Goal: Task Accomplishment & Management: Use online tool/utility

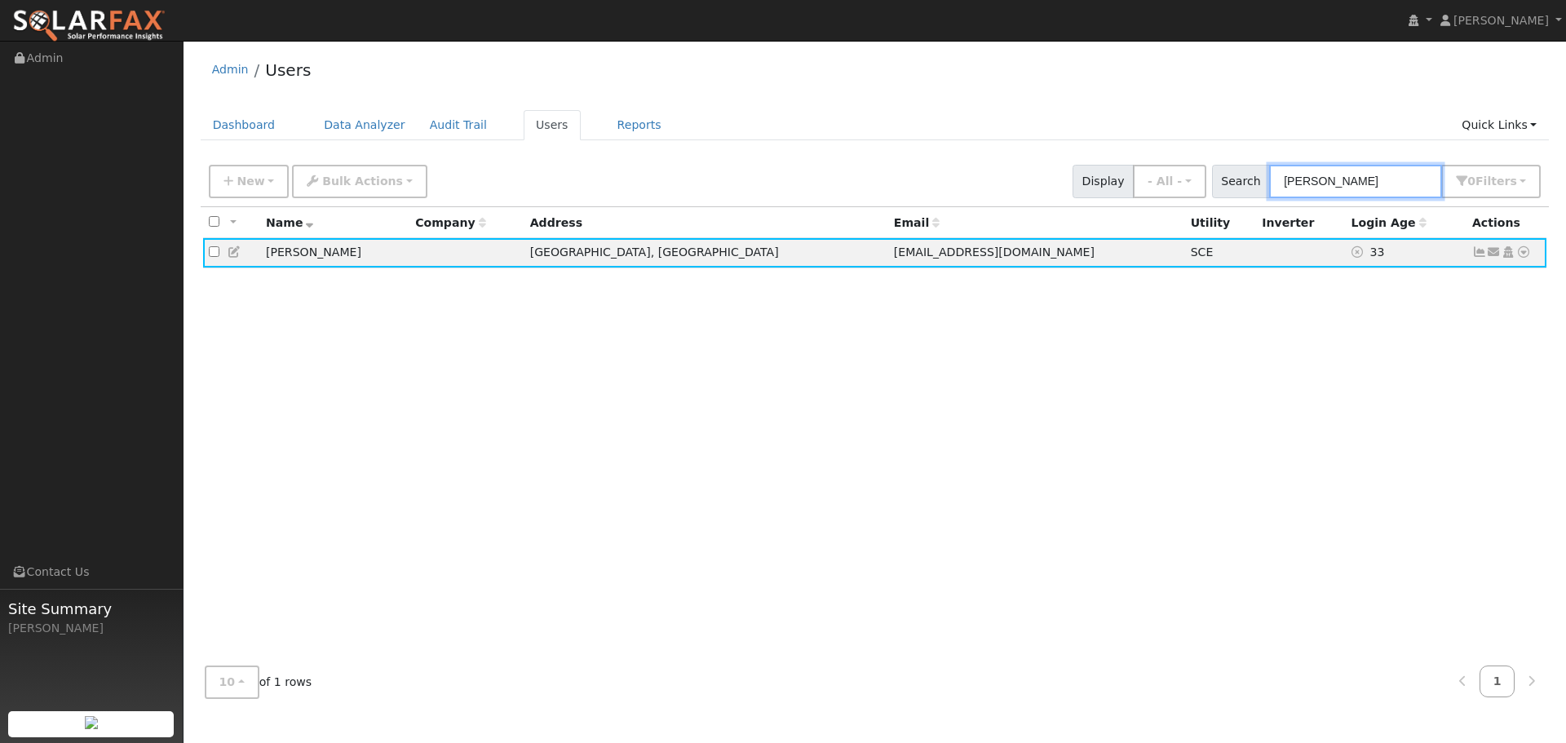
click at [1368, 189] on input "[PERSON_NAME]" at bounding box center [1355, 181] width 173 height 33
type input "[PERSON_NAME]"
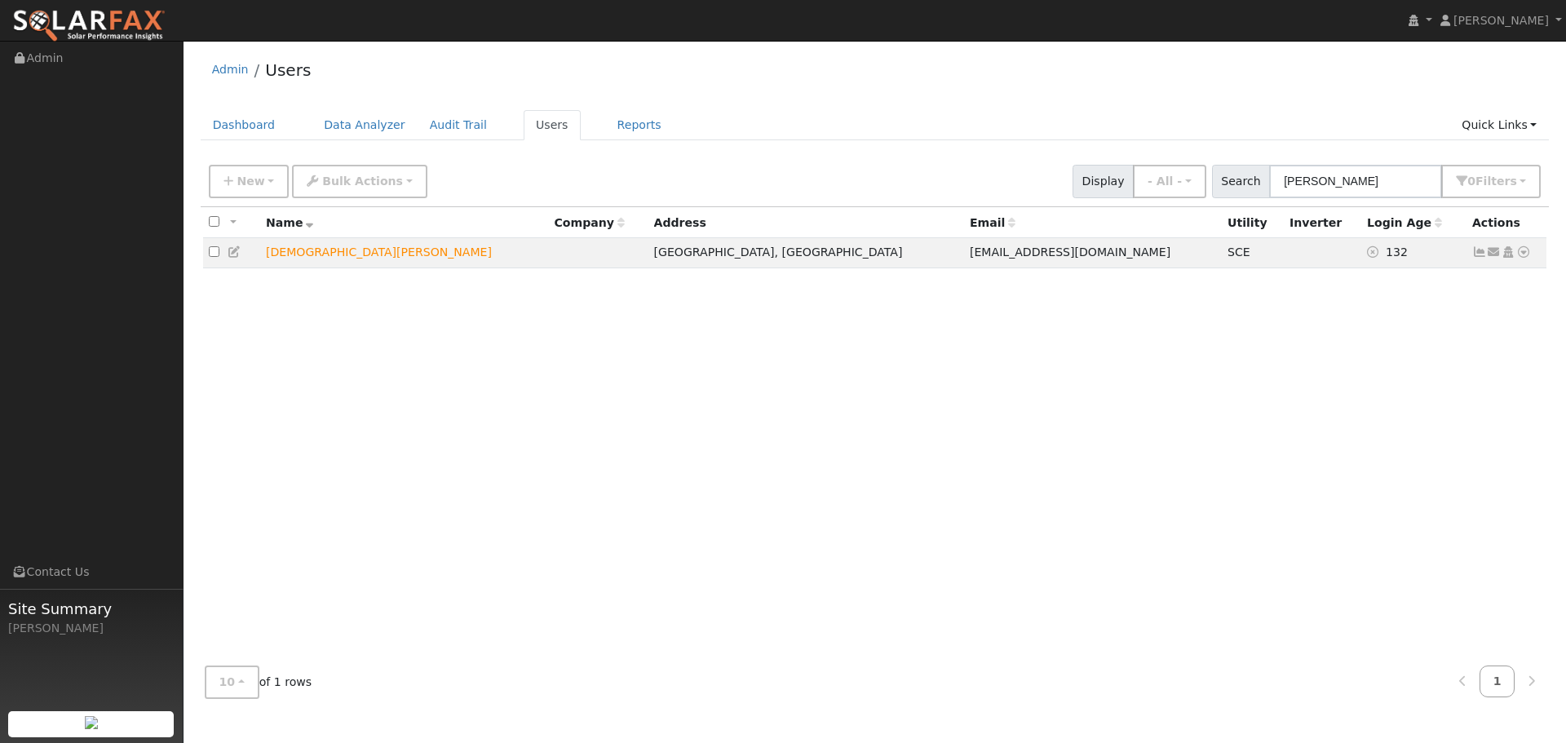
click at [1477, 255] on icon at bounding box center [1480, 251] width 15 height 11
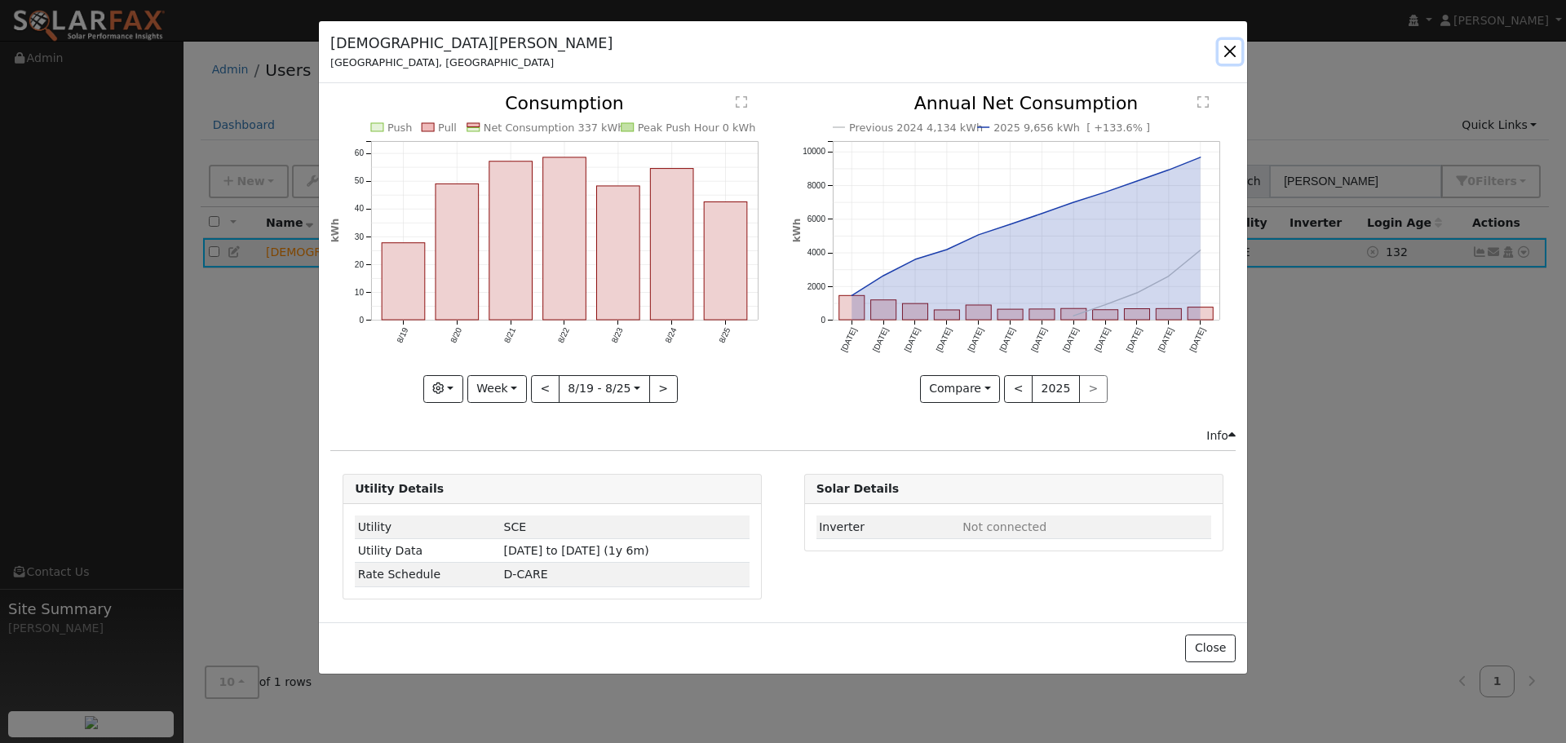
click at [1229, 48] on button "button" at bounding box center [1230, 51] width 23 height 23
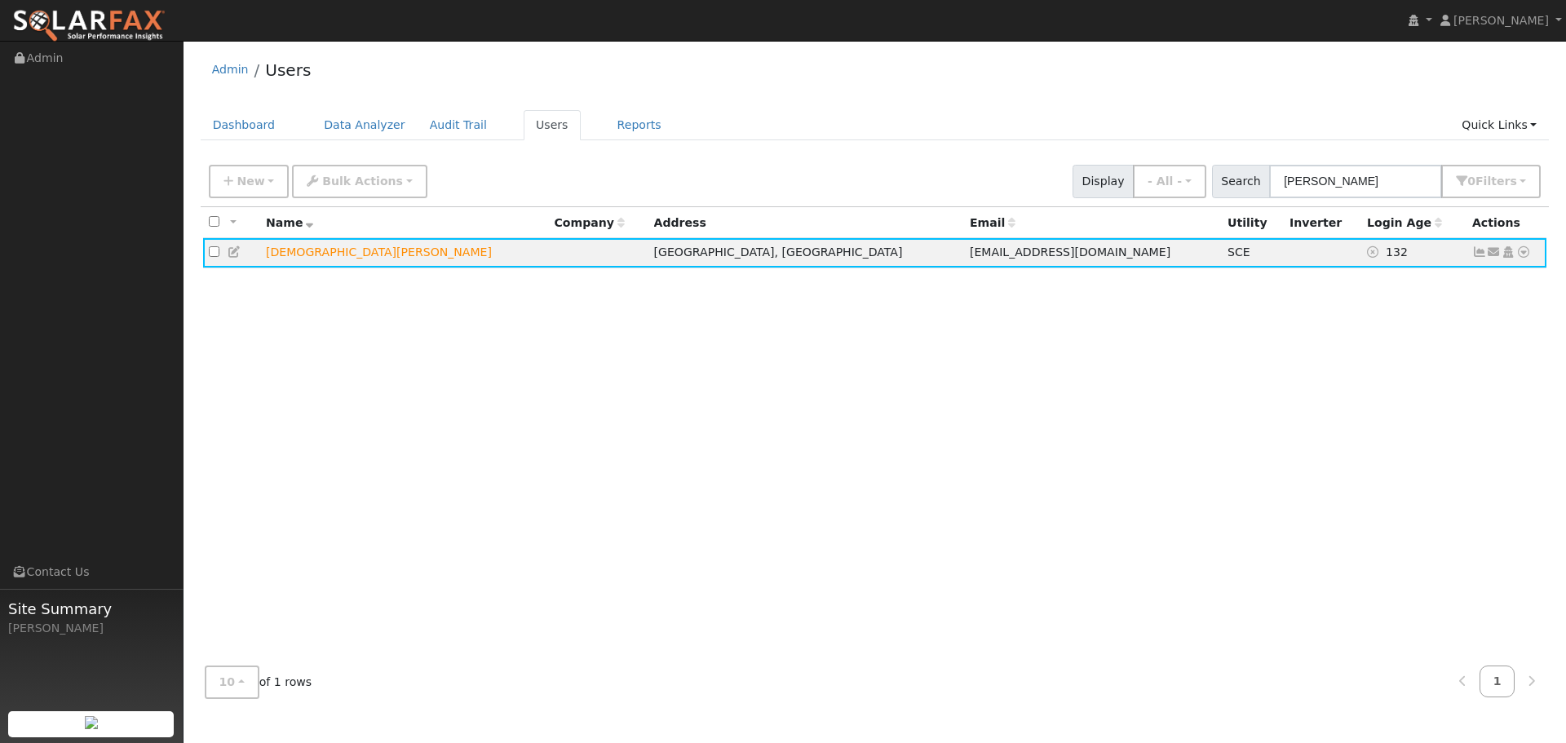
click at [1477, 252] on icon at bounding box center [1480, 251] width 15 height 11
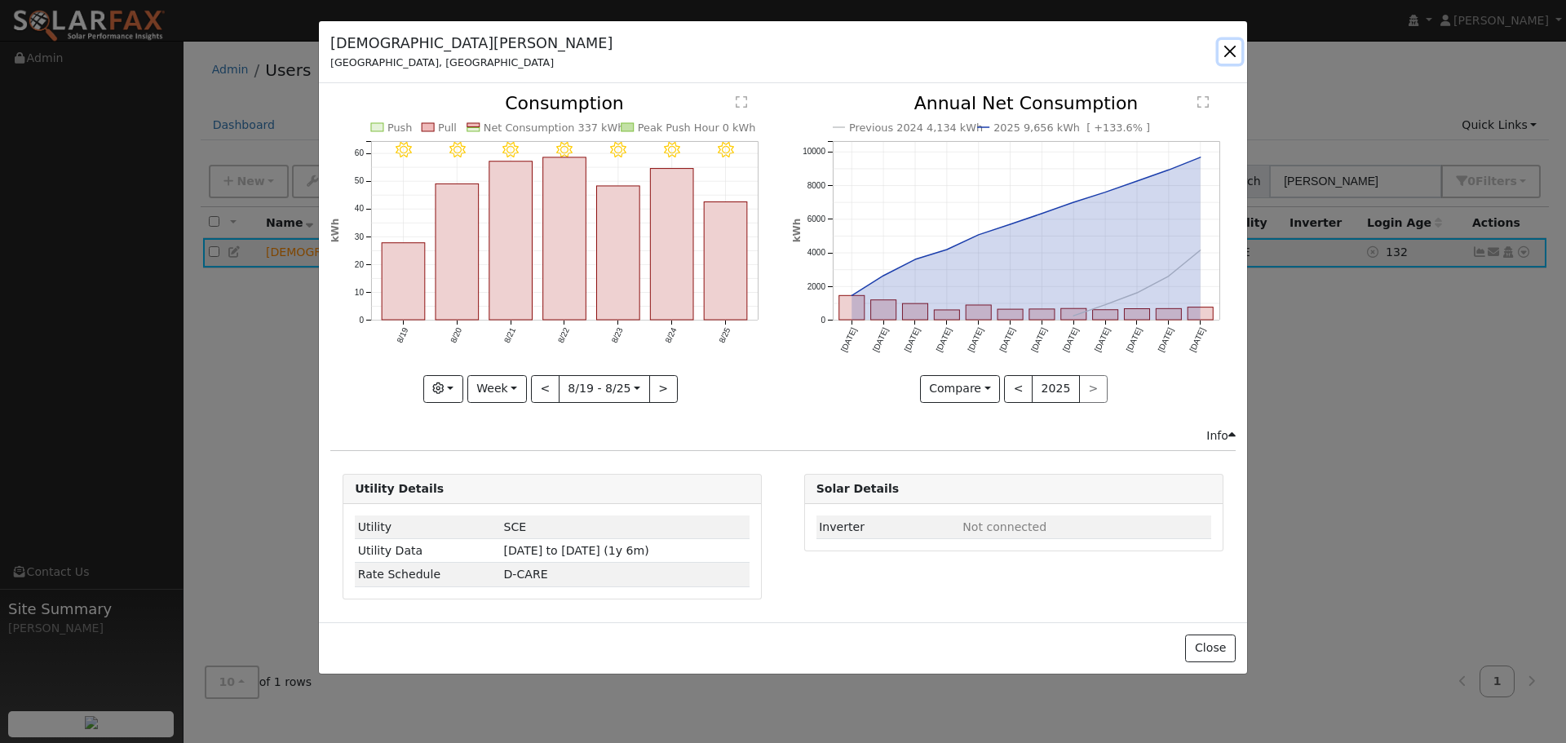
click at [1228, 46] on button "button" at bounding box center [1230, 51] width 23 height 23
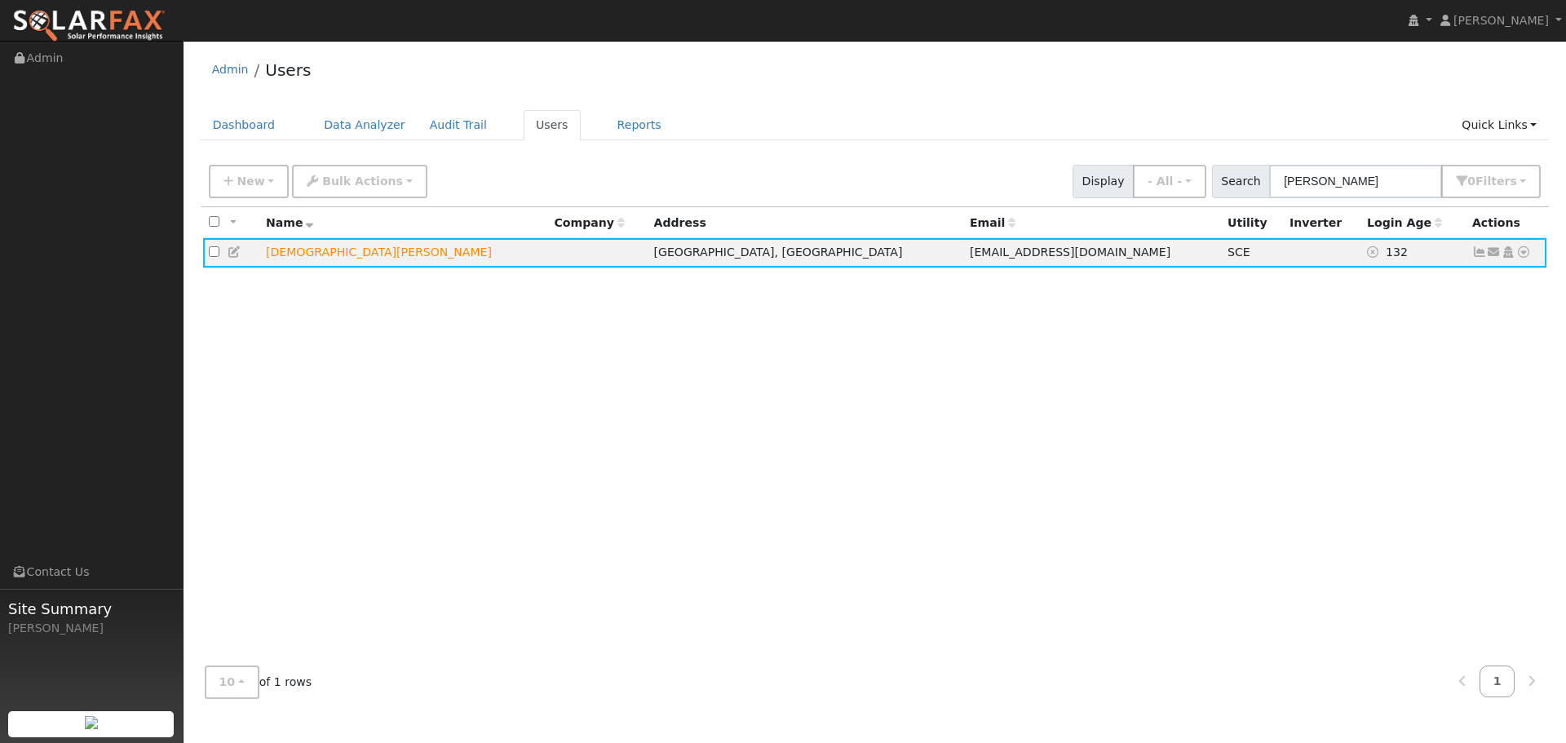
click at [1525, 251] on icon at bounding box center [1524, 251] width 15 height 11
click at [0, 0] on link "Export to CSV" at bounding box center [0, 0] width 0 height 0
click at [1524, 256] on icon at bounding box center [1524, 251] width 15 height 11
click at [0, 0] on link "Export to CSV" at bounding box center [0, 0] width 0 height 0
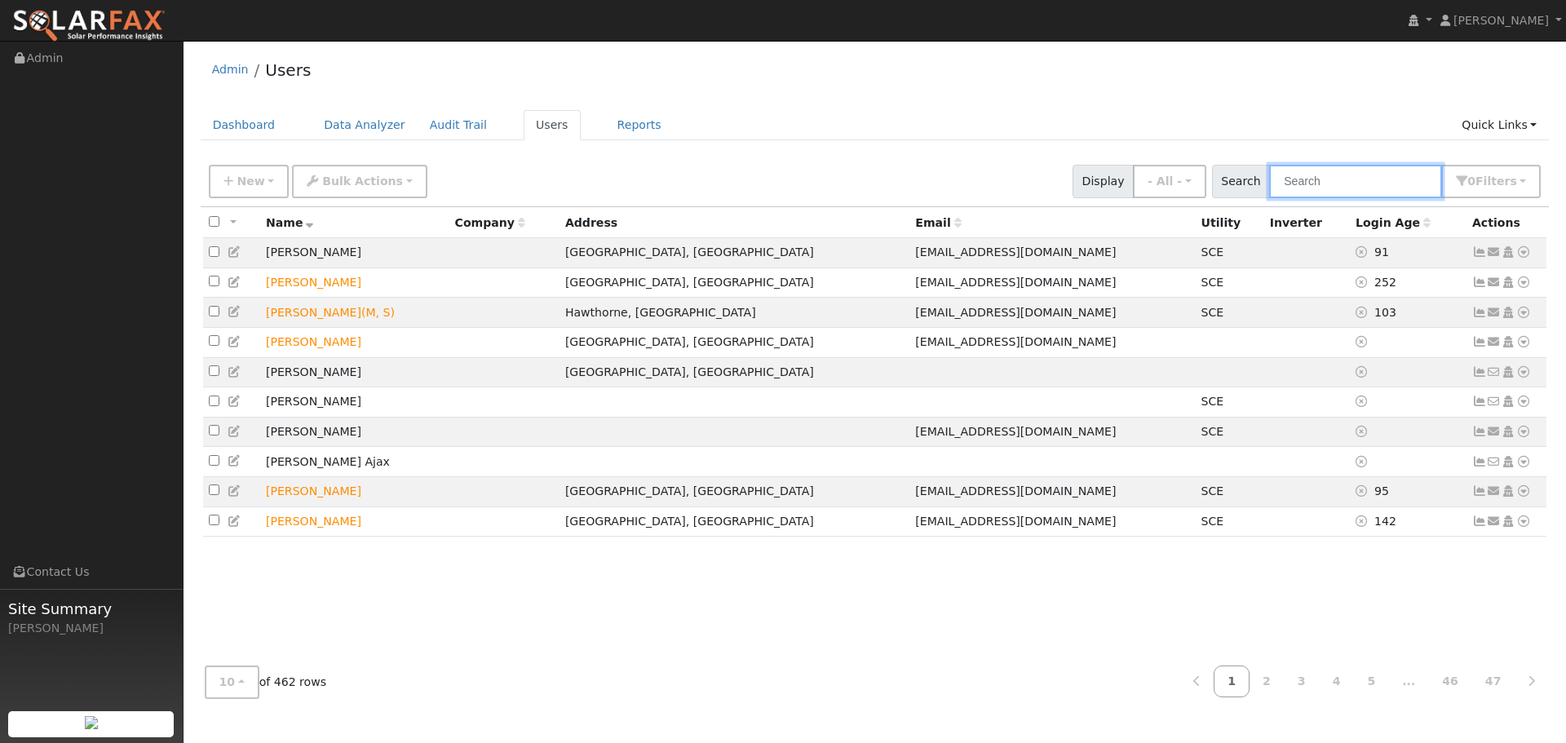
click at [1341, 189] on input "text" at bounding box center [1355, 181] width 173 height 33
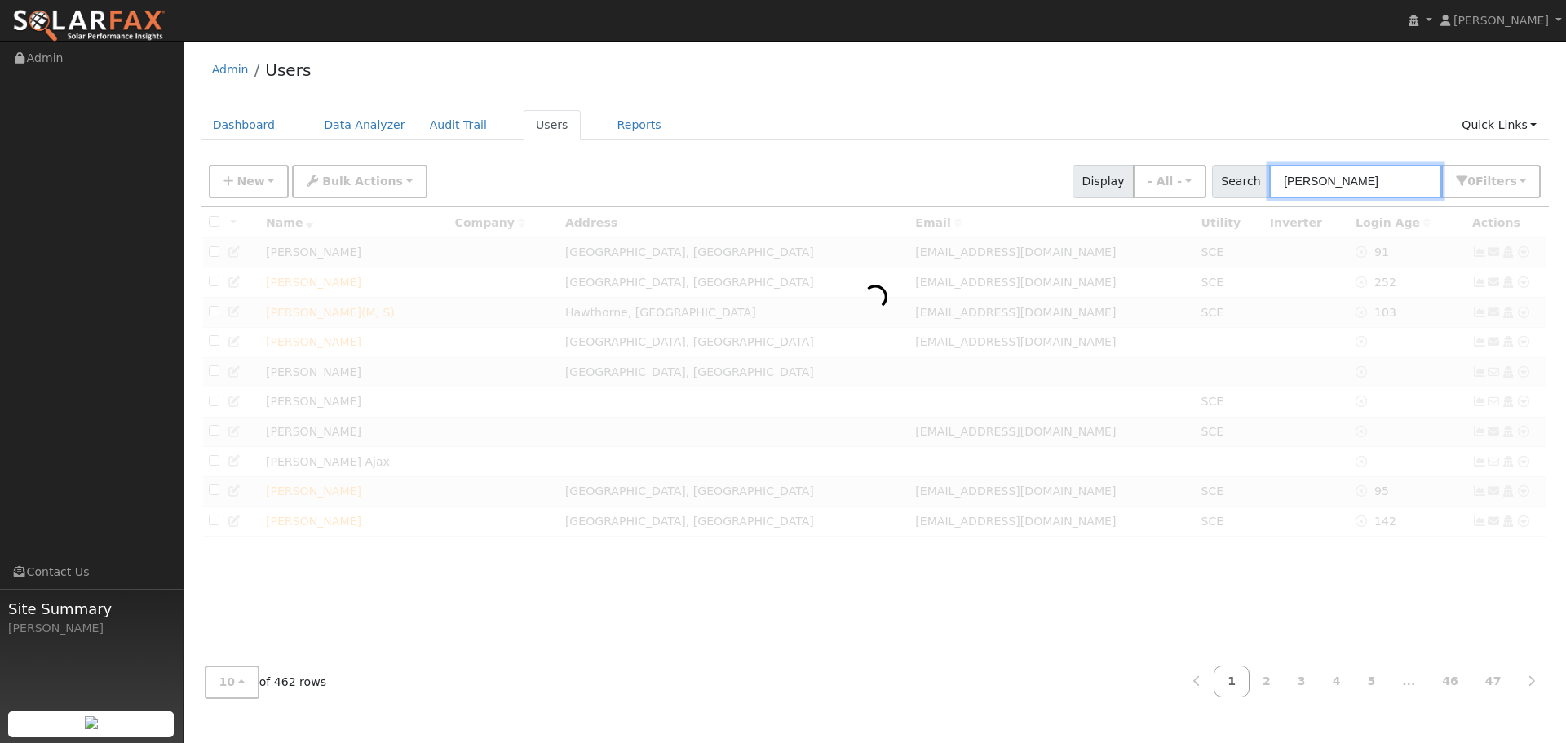
type input "[PERSON_NAME]"
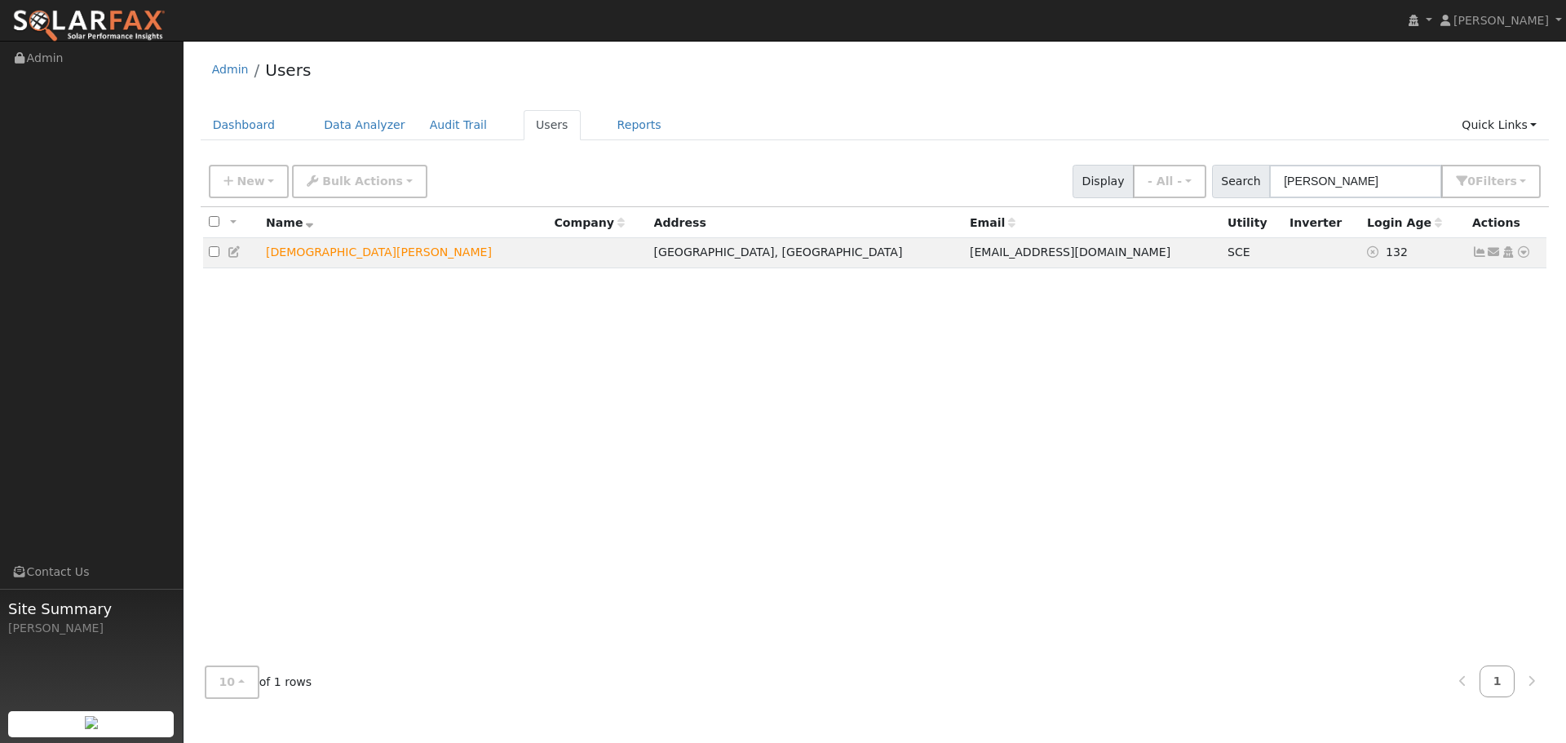
click at [1526, 255] on icon at bounding box center [1524, 251] width 15 height 11
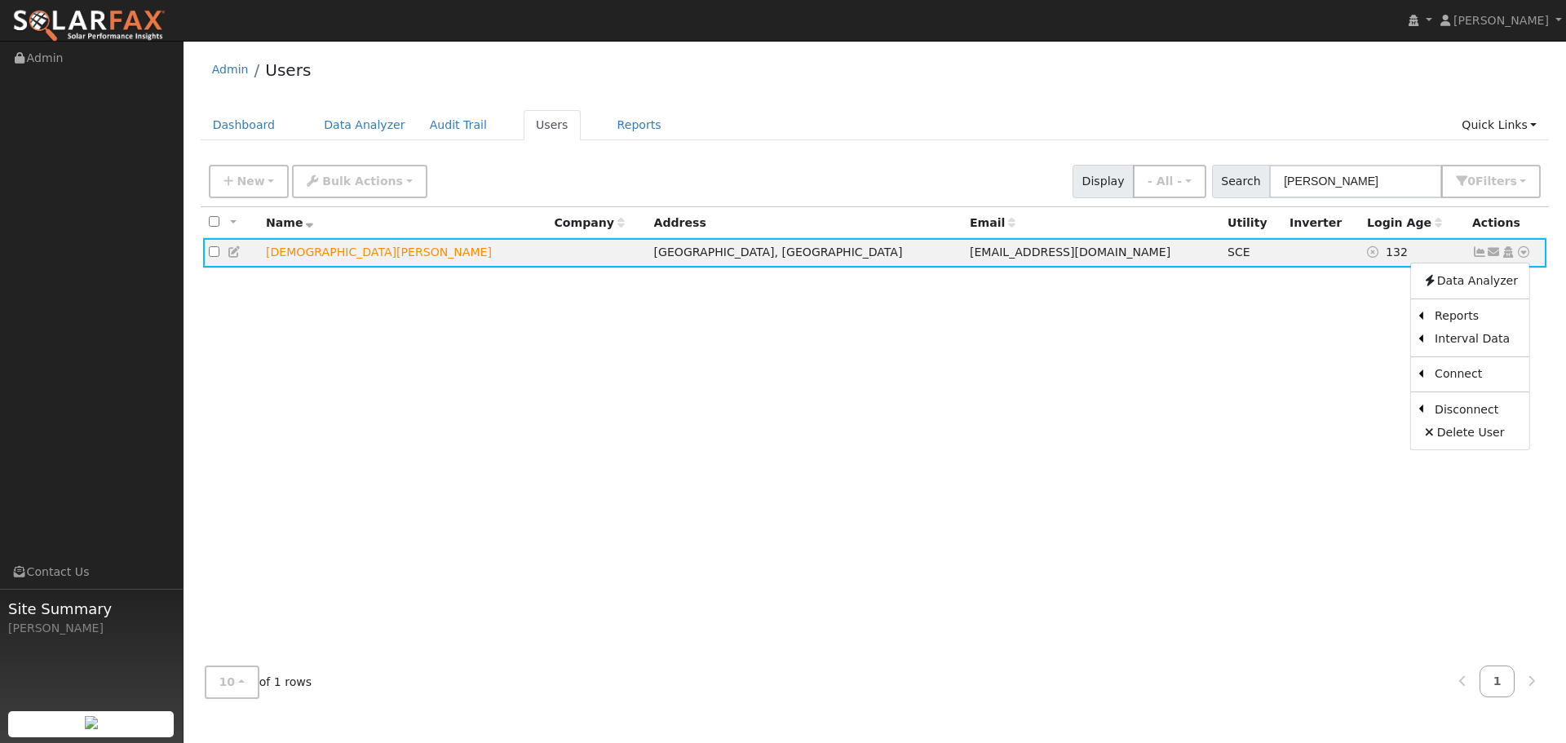
click at [0, 0] on link "Export to CSV" at bounding box center [0, 0] width 0 height 0
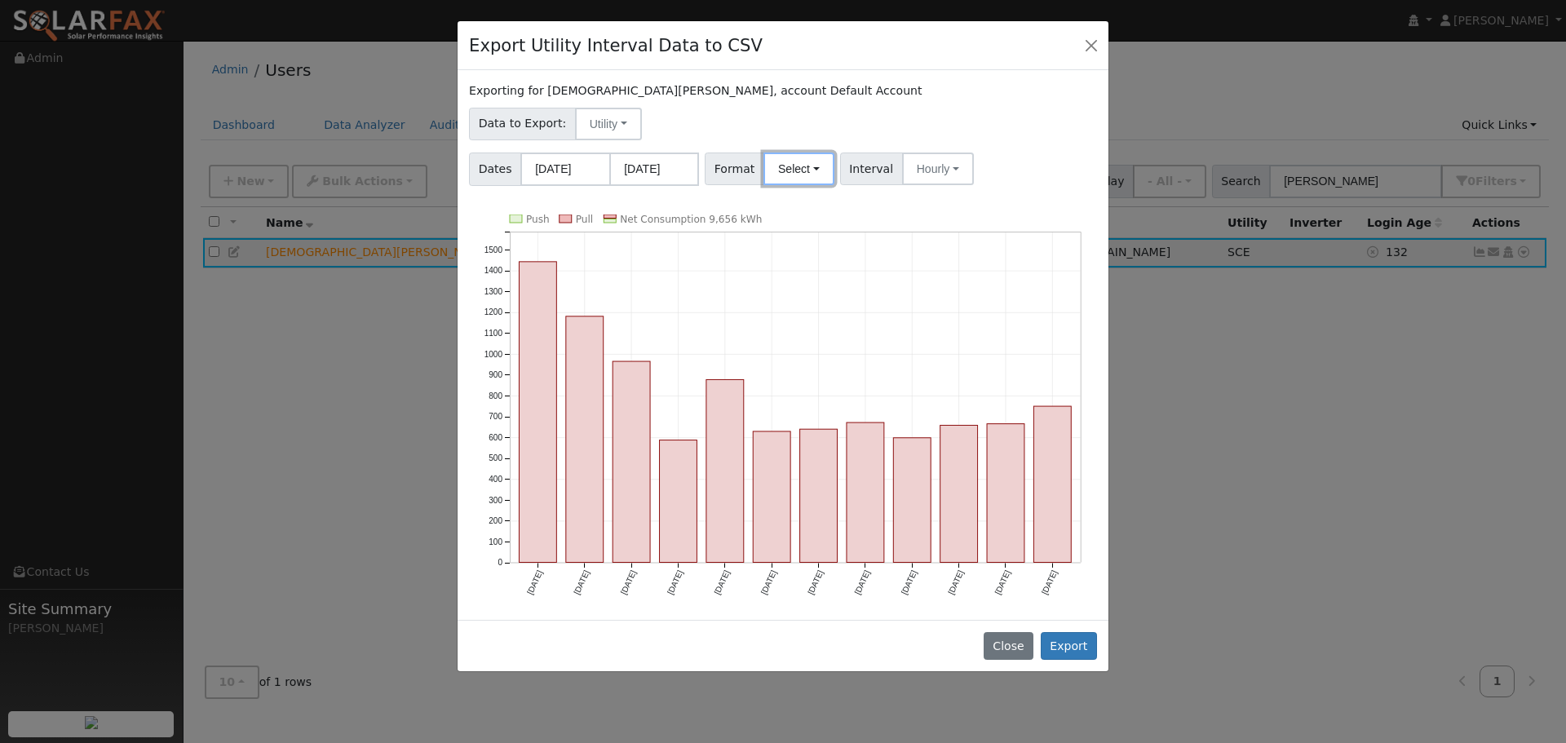
click at [799, 175] on button "Select" at bounding box center [799, 169] width 71 height 33
click at [715, 140] on div "Data to Export: Utility Utility Solar" at bounding box center [784, 121] width 634 height 38
click at [925, 166] on button "Hourly" at bounding box center [938, 169] width 72 height 33
click at [921, 207] on link "15 Minute" at bounding box center [953, 204] width 113 height 23
click at [667, 167] on input "07/31/2025" at bounding box center [654, 169] width 90 height 33
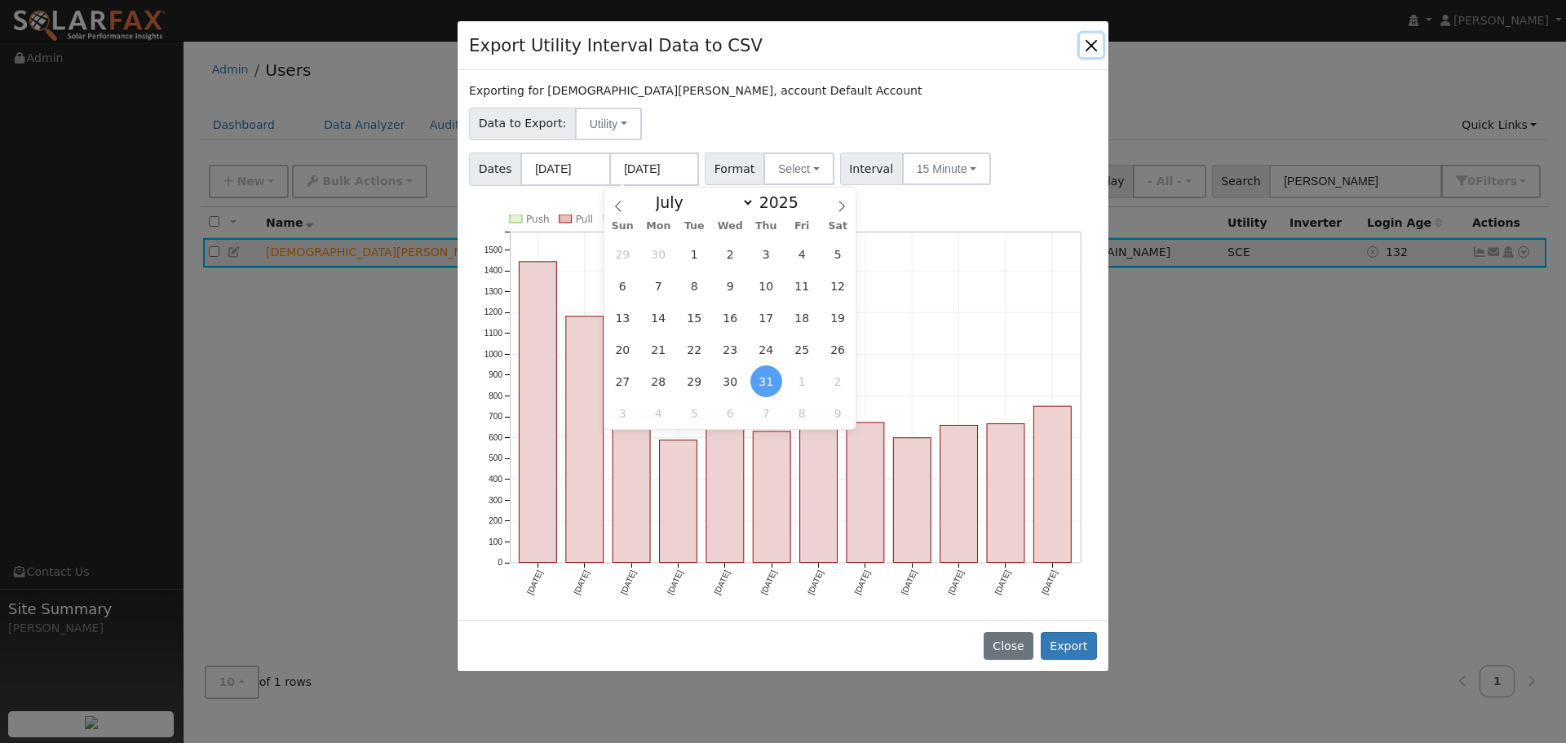
click at [841, 206] on icon at bounding box center [841, 206] width 11 height 11
select select "7"
click at [733, 382] on span "27" at bounding box center [731, 381] width 32 height 32
type input "[DATE]"
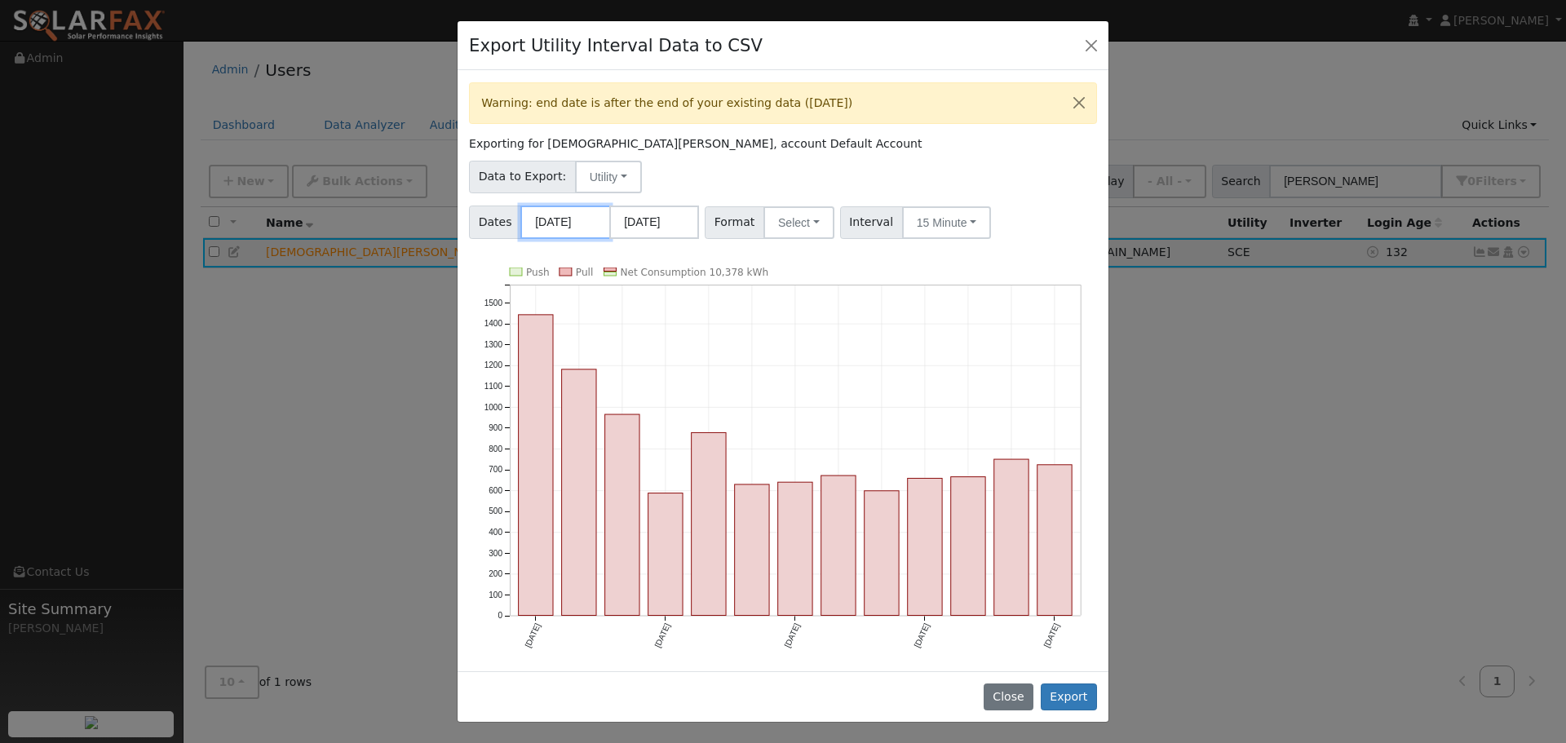
click at [585, 224] on input "08/01/2024" at bounding box center [566, 222] width 90 height 33
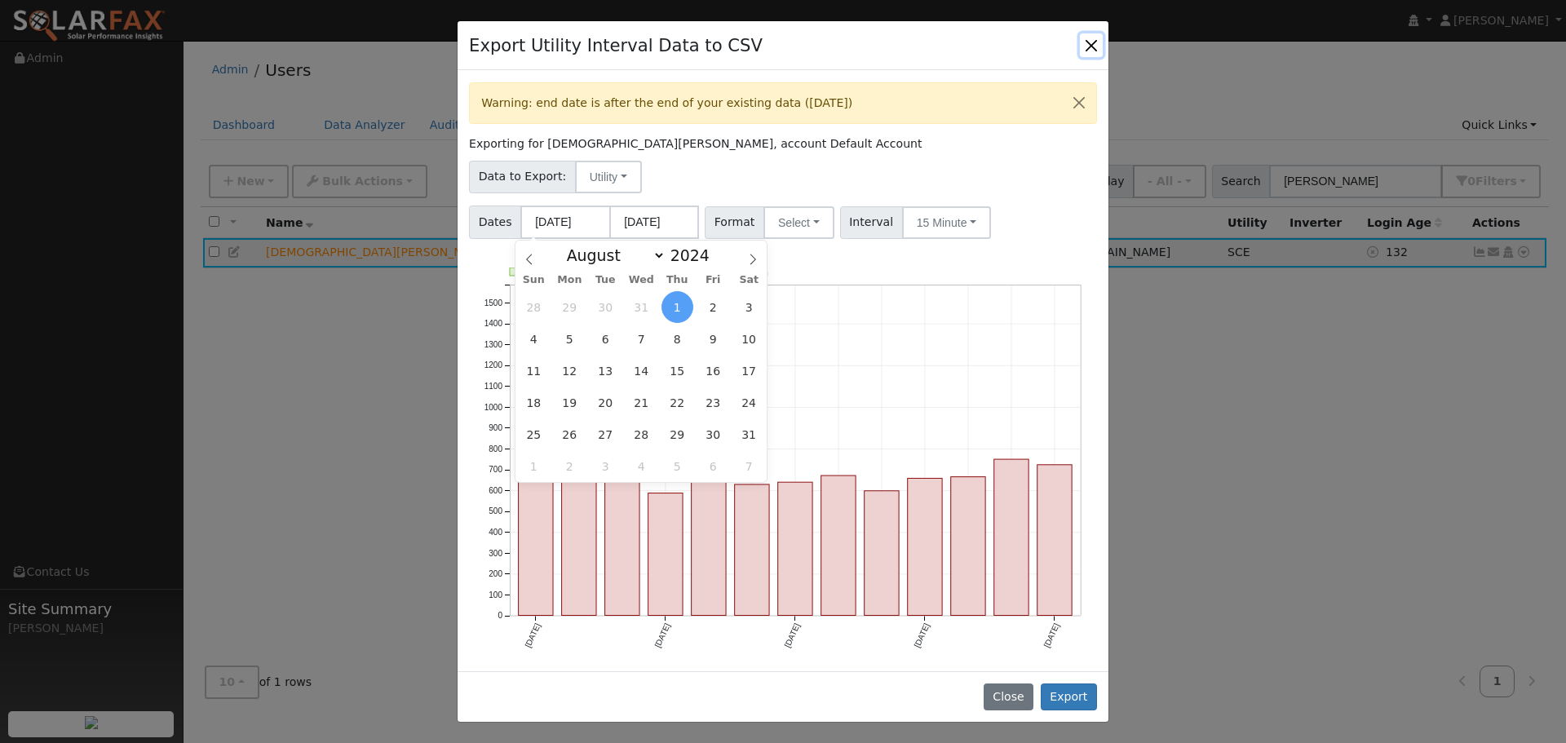
click at [603, 429] on span "27" at bounding box center [606, 435] width 32 height 32
type input "08/27/2024"
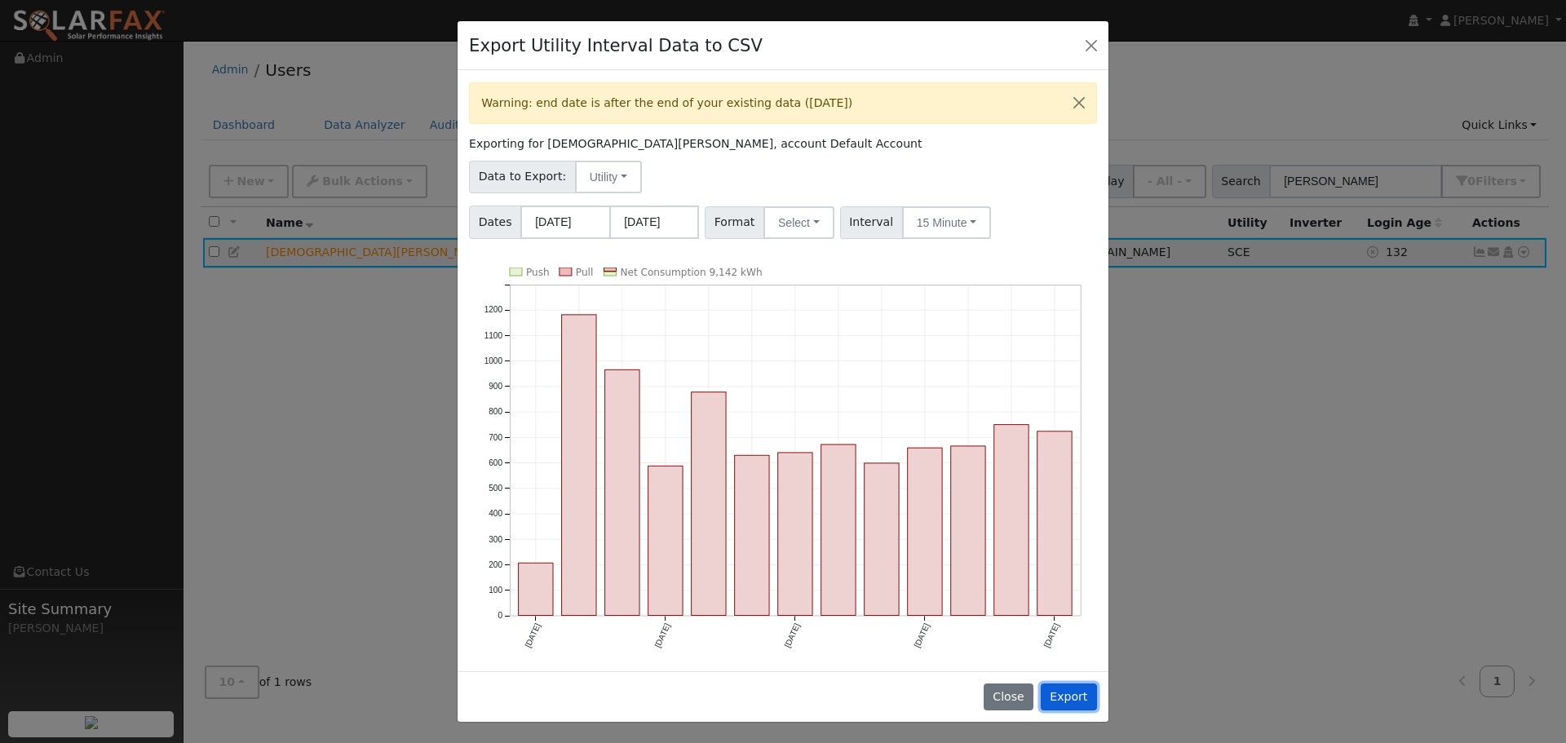
click at [1073, 695] on button "Export" at bounding box center [1069, 698] width 56 height 28
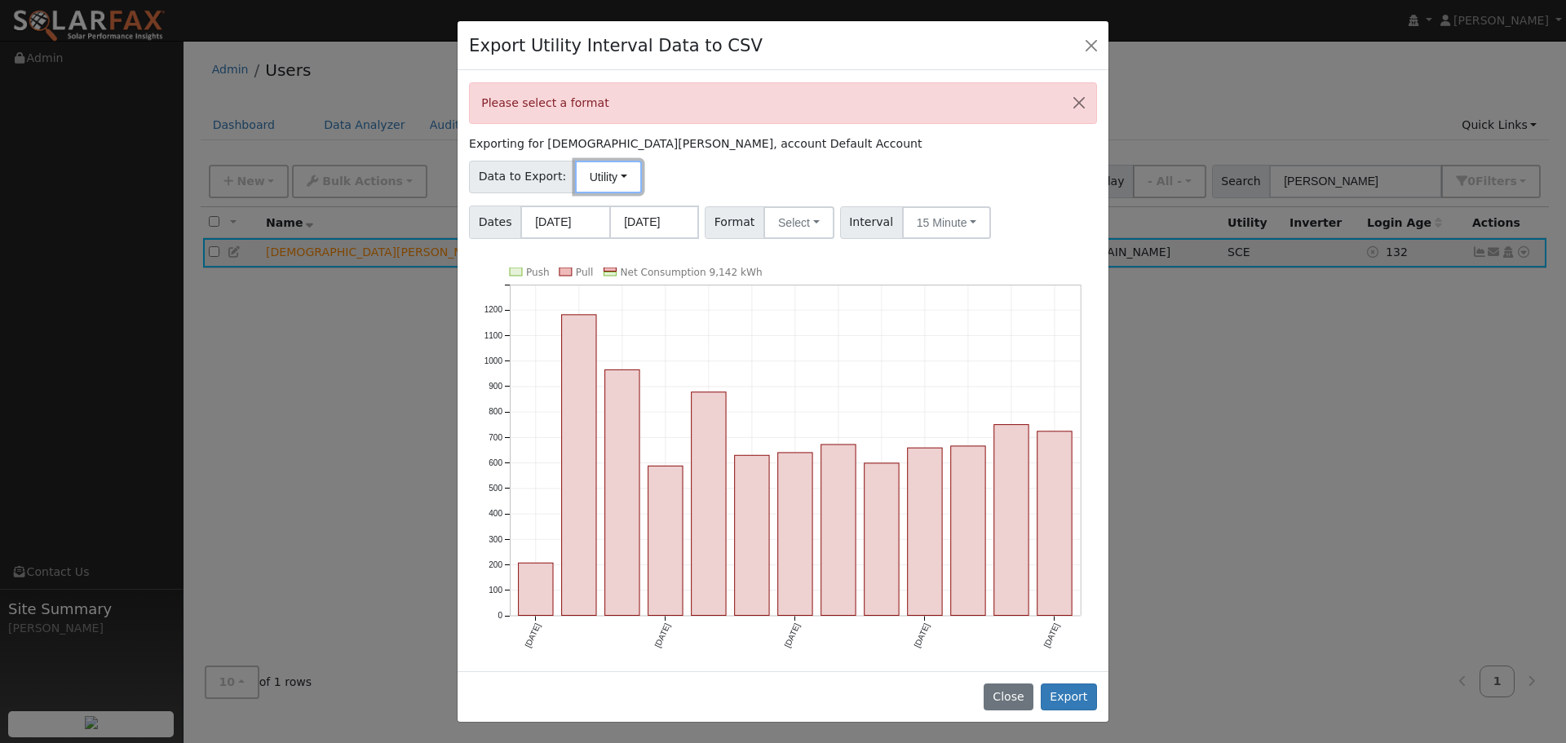
click at [607, 185] on button "Utility" at bounding box center [608, 177] width 67 height 33
click at [602, 217] on link "Utility" at bounding box center [620, 213] width 113 height 23
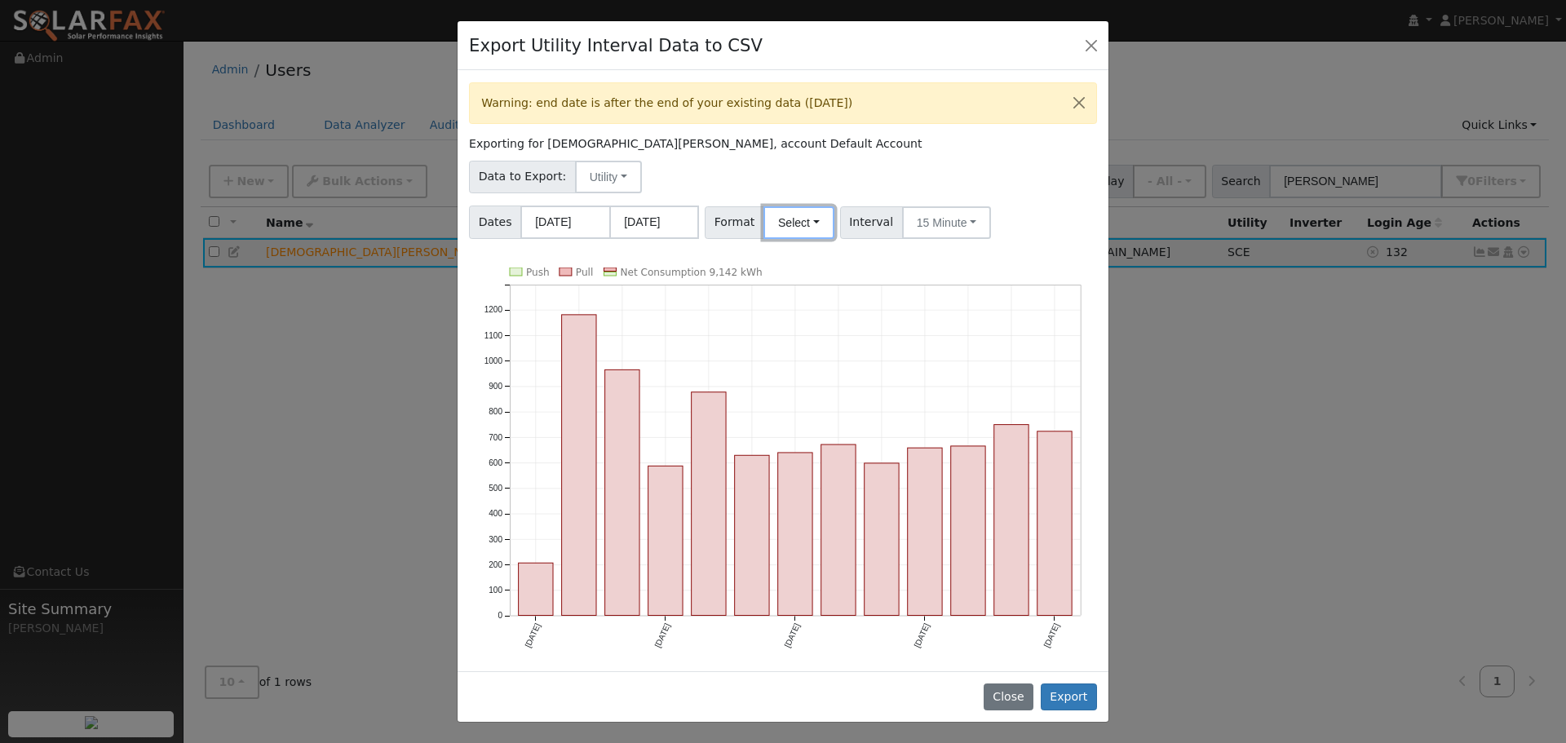
click at [795, 223] on button "Select" at bounding box center [799, 222] width 71 height 33
click at [796, 303] on link "SCE" at bounding box center [818, 304] width 117 height 23
click at [1070, 692] on button "Export" at bounding box center [1069, 698] width 56 height 28
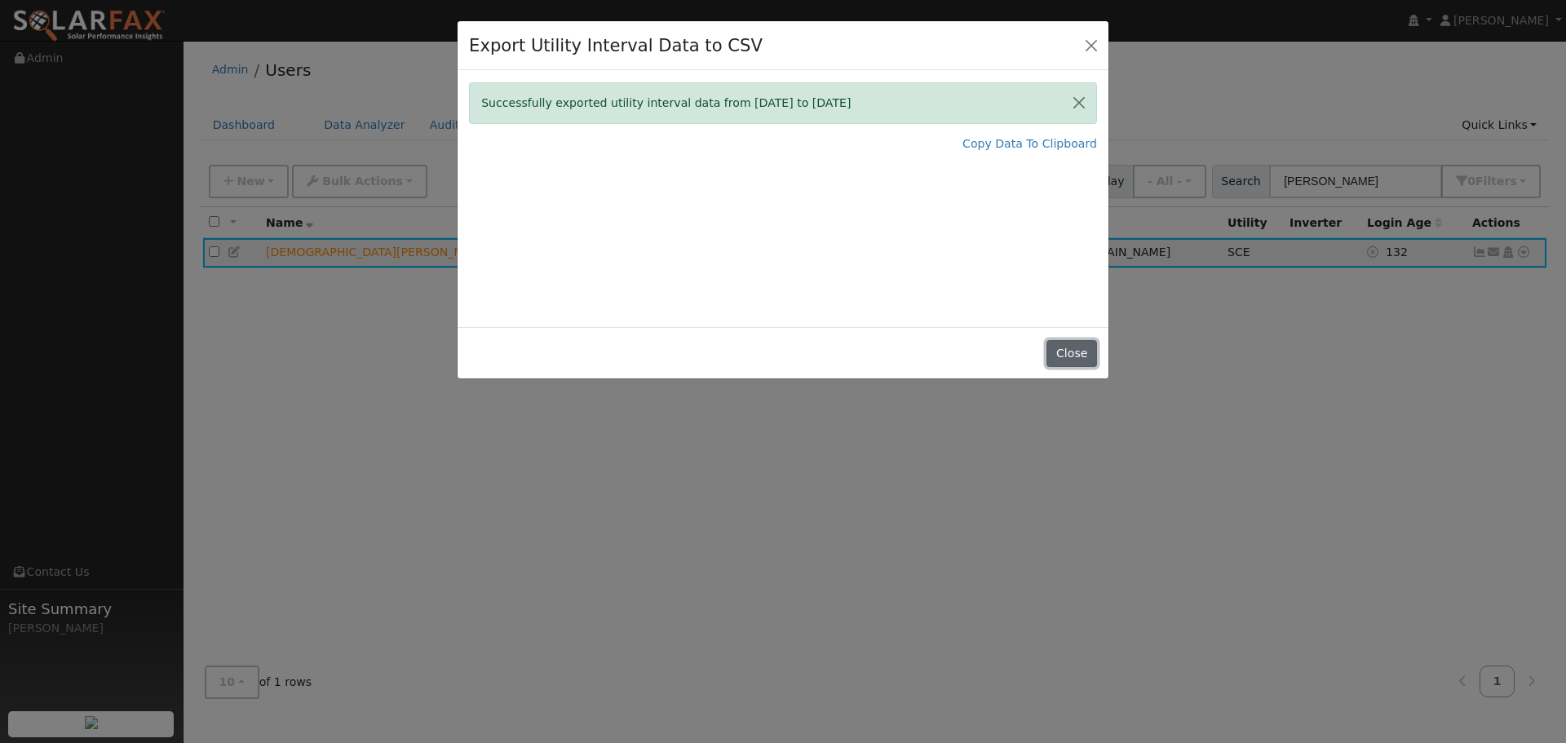
click at [1067, 349] on button "Close" at bounding box center [1072, 354] width 50 height 28
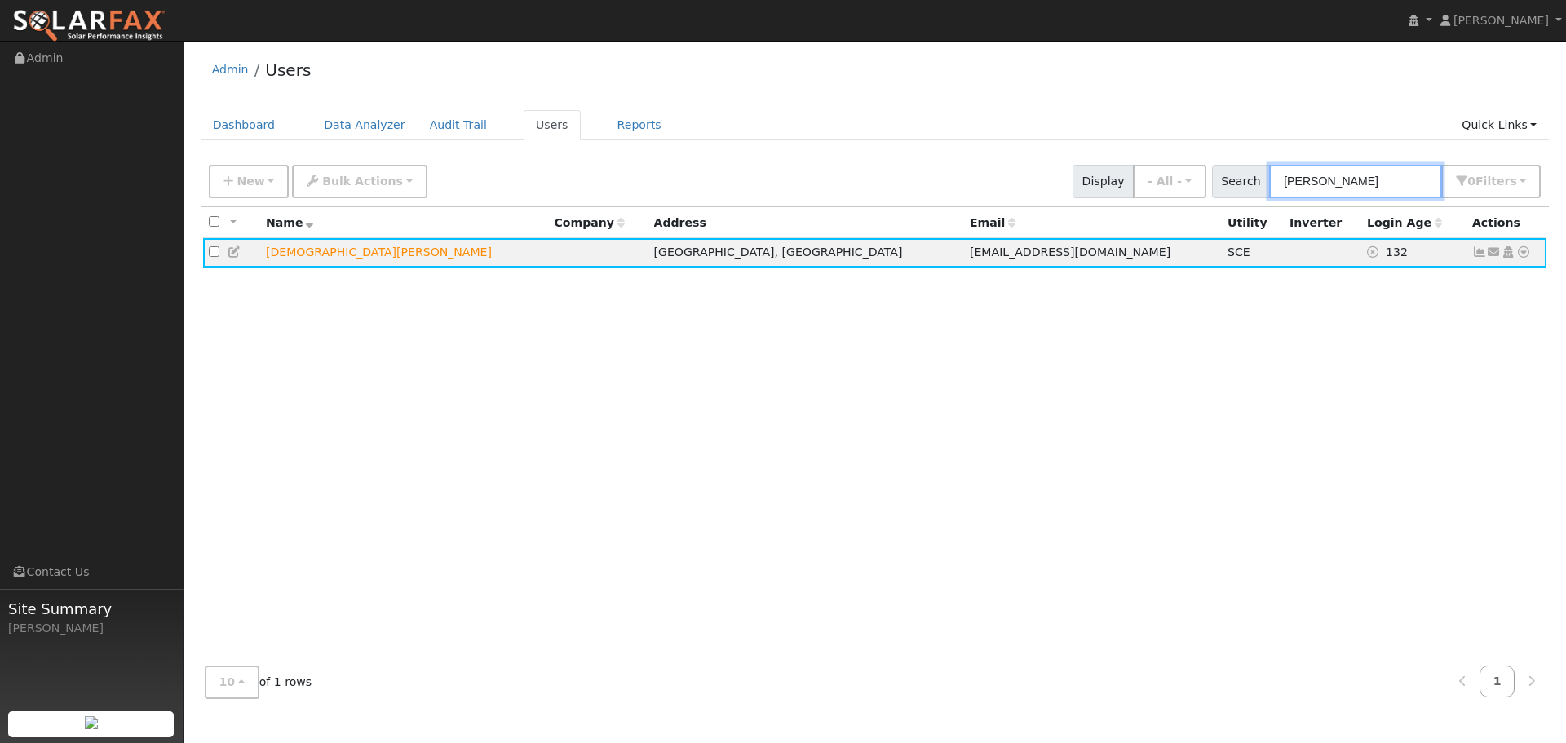
click at [1346, 180] on input "[PERSON_NAME]" at bounding box center [1355, 181] width 173 height 33
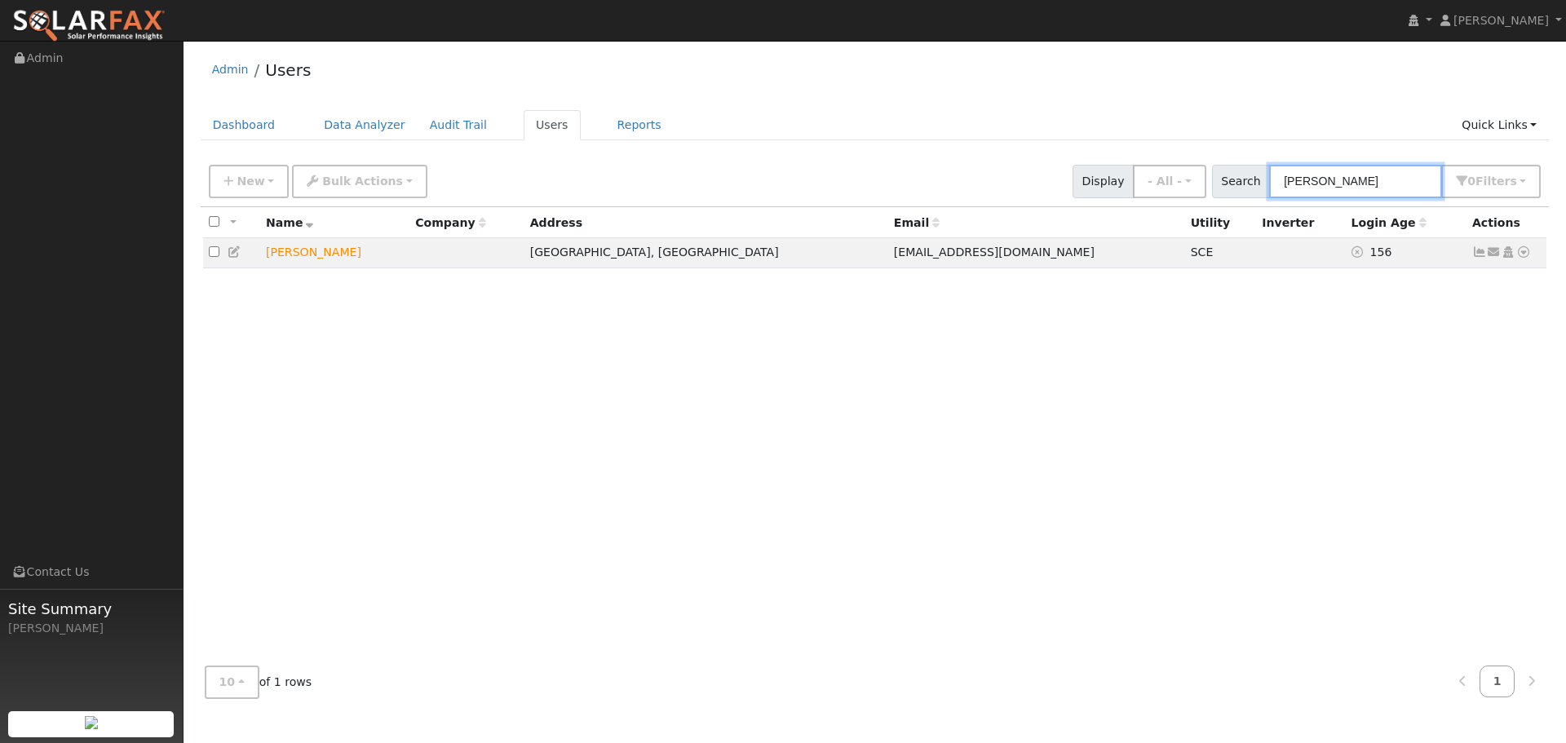
type input "placido"
click at [1526, 258] on icon at bounding box center [1524, 251] width 15 height 11
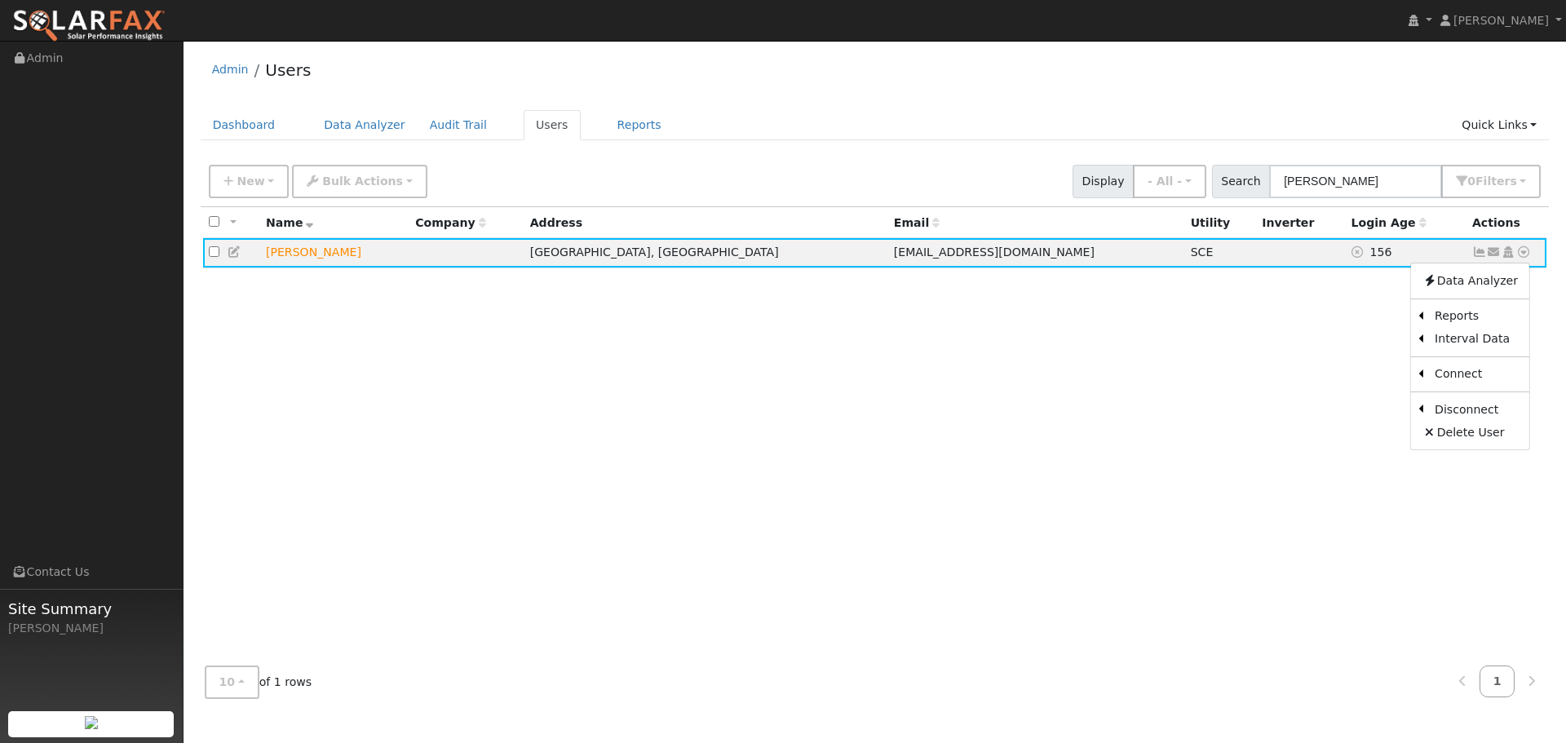
click at [0, 0] on link "Export to CSV" at bounding box center [0, 0] width 0 height 0
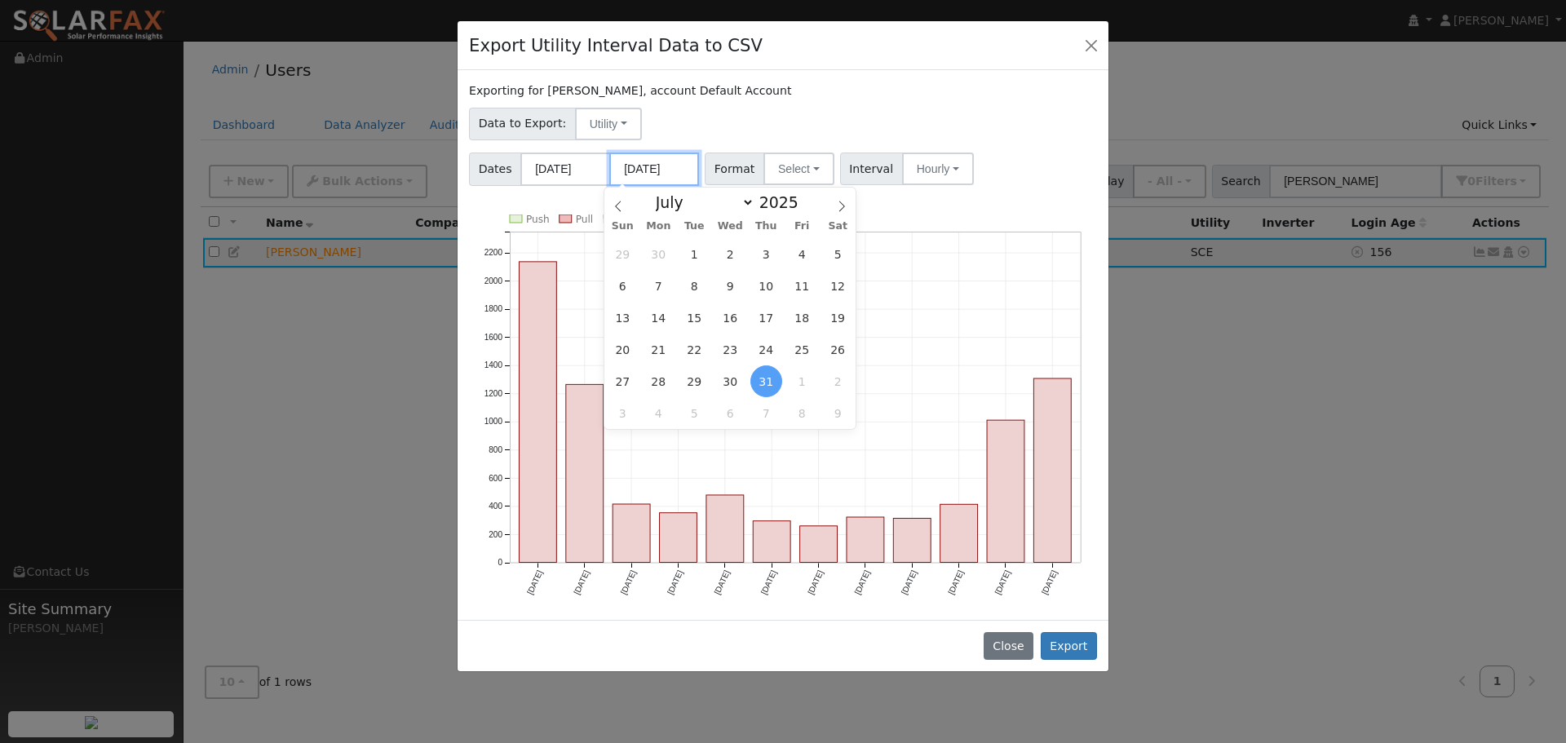
click at [673, 166] on input "07/31/2025" at bounding box center [654, 169] width 90 height 33
click at [838, 206] on icon at bounding box center [841, 206] width 11 height 11
select select "7"
click at [728, 387] on span "27" at bounding box center [731, 381] width 32 height 32
type input "[DATE]"
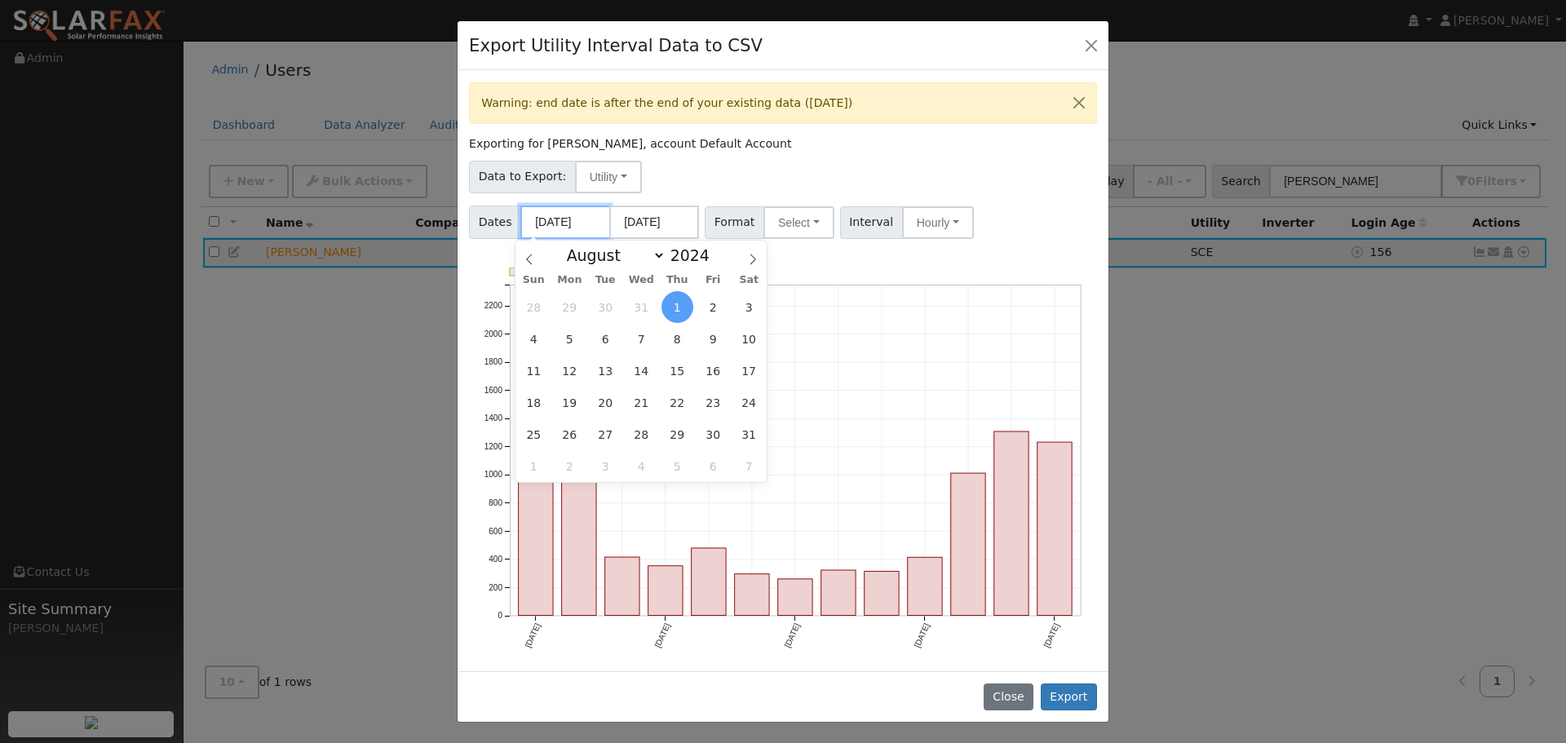
click at [589, 221] on input "08/01/2024" at bounding box center [566, 222] width 90 height 33
click at [608, 432] on span "27" at bounding box center [606, 435] width 32 height 32
type input "08/27/2024"
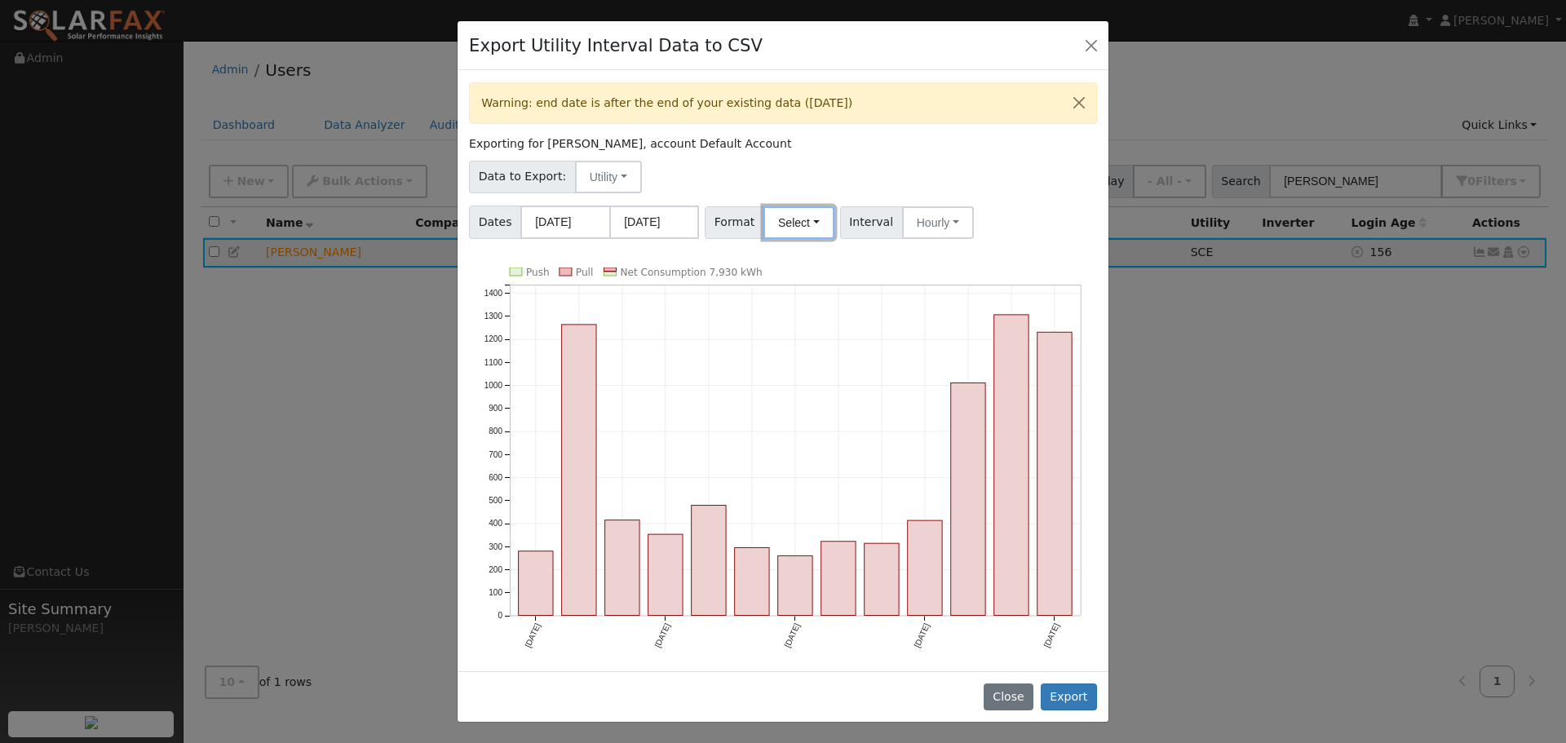
click at [813, 219] on button "Select" at bounding box center [799, 222] width 71 height 33
click at [783, 296] on link "SCE" at bounding box center [818, 304] width 117 height 23
click at [899, 221] on button "Hourly" at bounding box center [929, 222] width 72 height 33
click at [920, 261] on link "15 Minute" at bounding box center [944, 258] width 113 height 23
click at [1073, 694] on button "Export" at bounding box center [1069, 698] width 56 height 28
